Goal: Browse casually

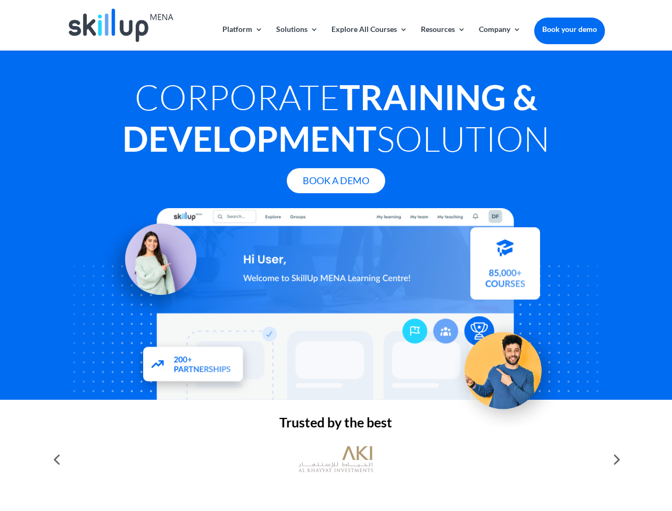
click at [336, 256] on div at bounding box center [336, 304] width 538 height 192
click at [297, 38] on link "Solutions" at bounding box center [297, 38] width 42 height 25
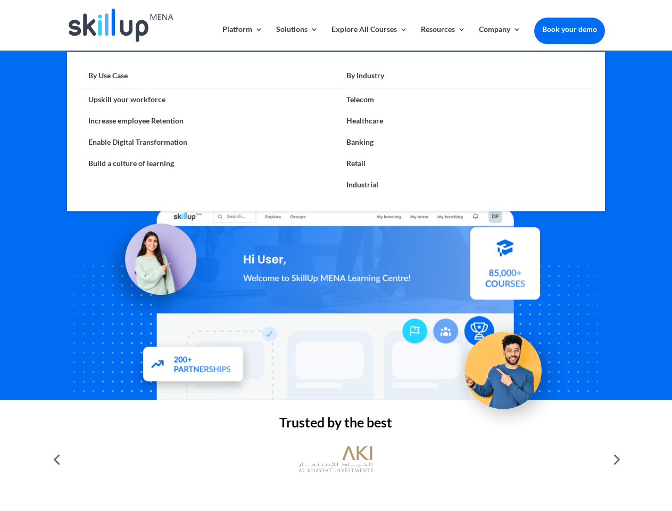
click at [369, 38] on link "Explore All Courses" at bounding box center [370, 38] width 76 height 25
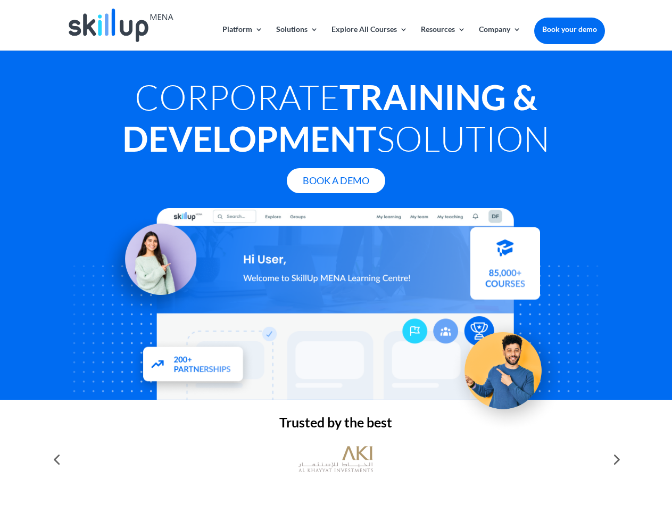
click at [442, 38] on link "Resources" at bounding box center [443, 38] width 45 height 25
click at [500, 38] on link "Company" at bounding box center [500, 38] width 42 height 25
click at [336, 459] on img at bounding box center [336, 459] width 75 height 37
